Goal: Task Accomplishment & Management: Manage account settings

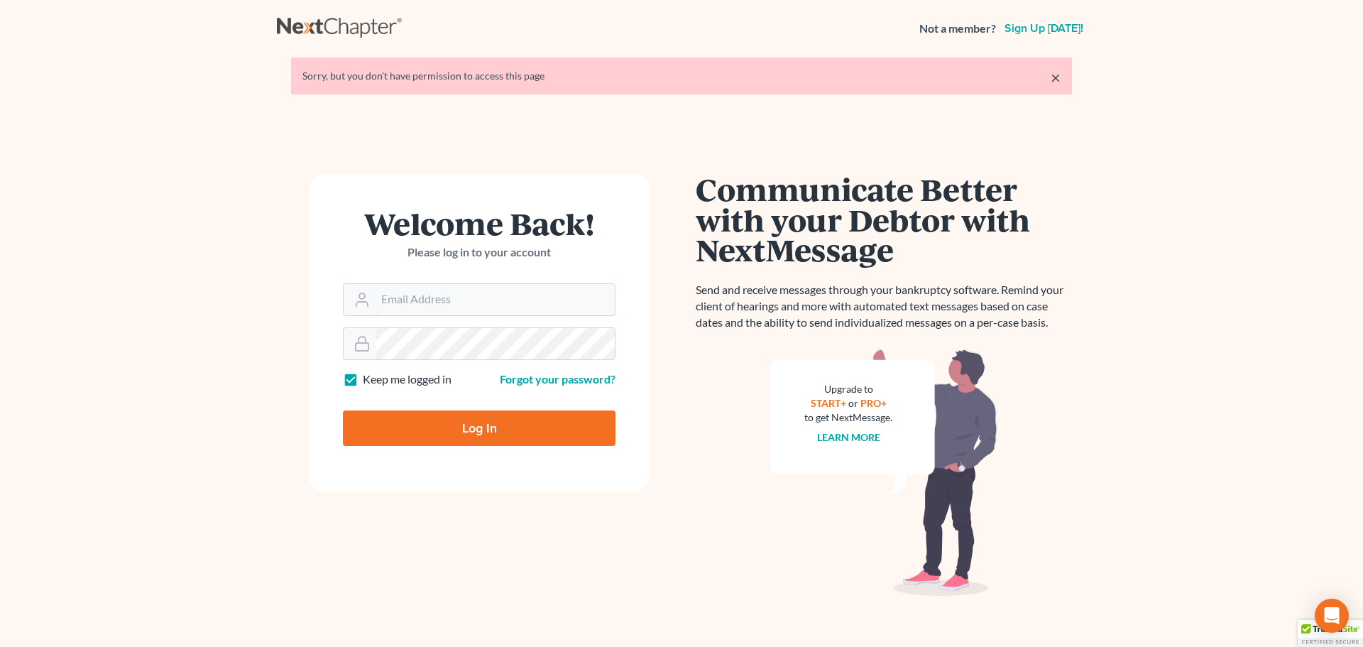
type input "[PERSON_NAME][EMAIL_ADDRESS][DOMAIN_NAME]"
click at [543, 432] on input "Log In" at bounding box center [479, 427] width 273 height 35
type input "Thinking..."
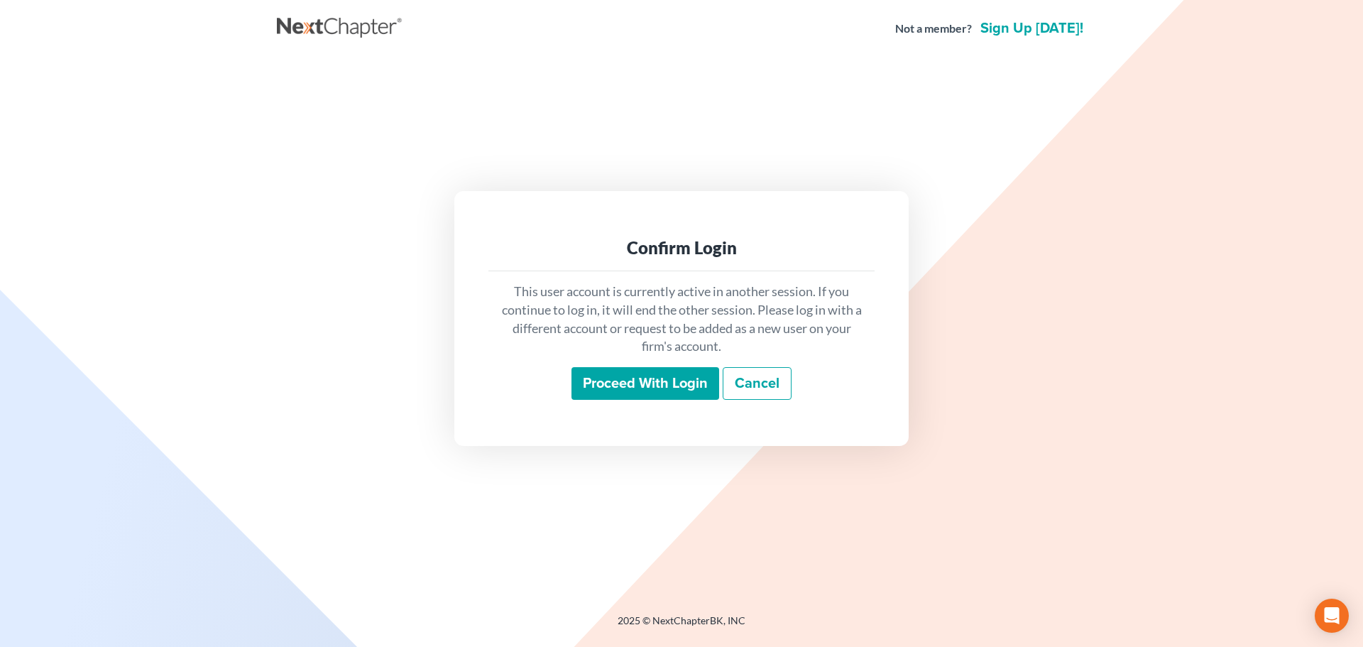
click at [615, 375] on input "Proceed with login" at bounding box center [645, 383] width 148 height 33
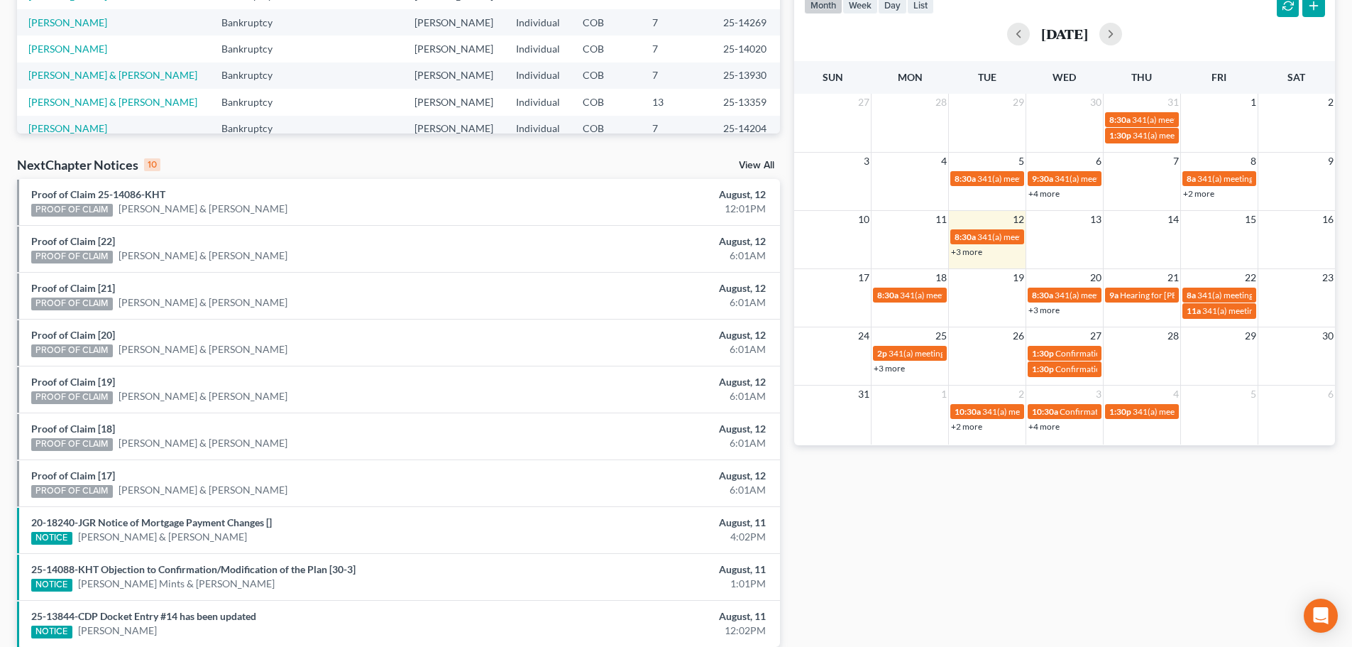
scroll to position [284, 0]
